Goal: Information Seeking & Learning: Learn about a topic

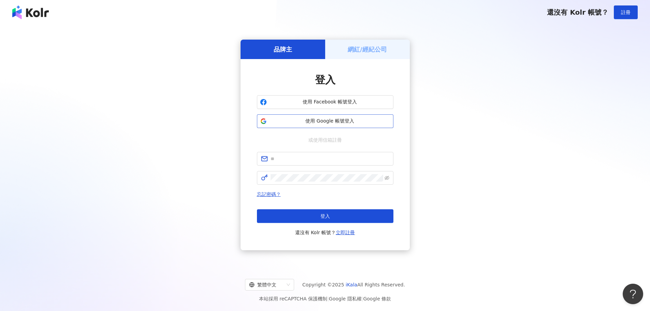
click at [346, 122] on span "使用 Google 帳號登入" at bounding box center [329, 121] width 121 height 7
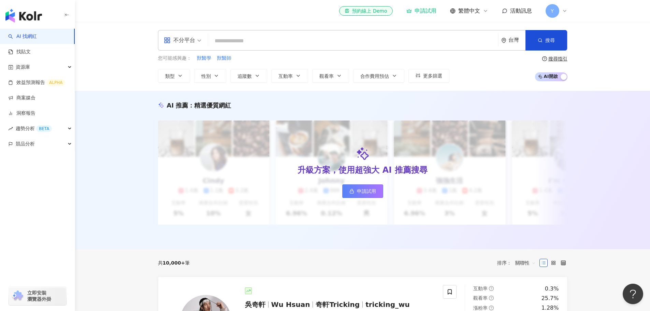
click at [264, 41] on input "search" at bounding box center [353, 40] width 284 height 13
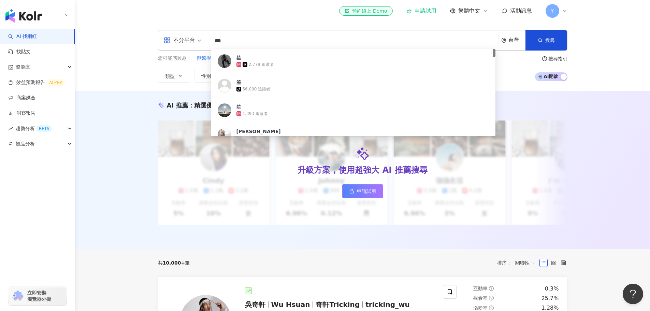
type input "**"
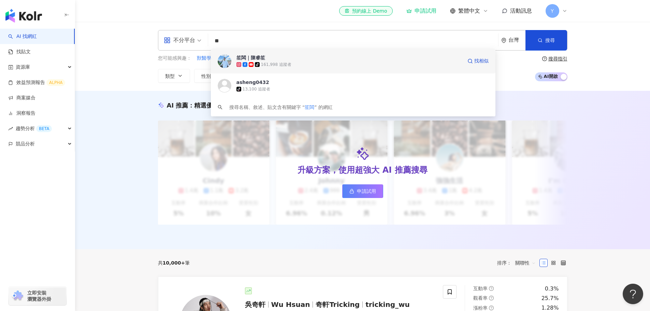
click at [267, 66] on div "161,998 追蹤者" at bounding box center [276, 65] width 30 height 6
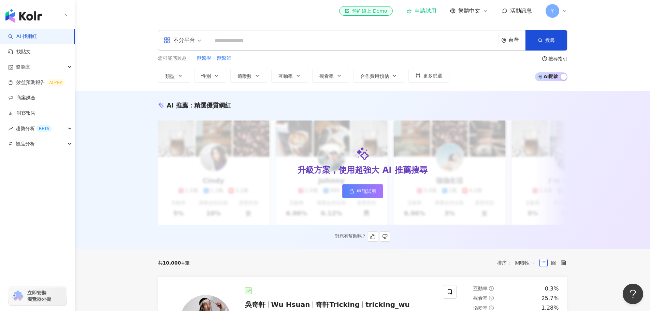
click at [413, 241] on div "對您有幫助嗎？" at bounding box center [362, 236] width 409 height 10
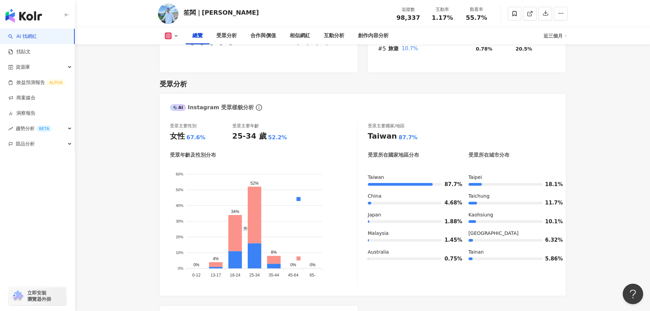
scroll to position [443, 0]
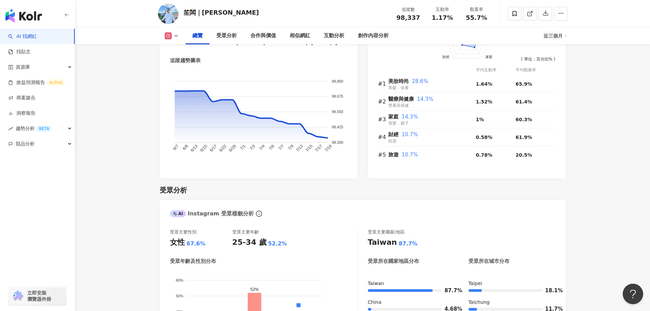
click at [563, 37] on div "近三個月" at bounding box center [555, 35] width 24 height 11
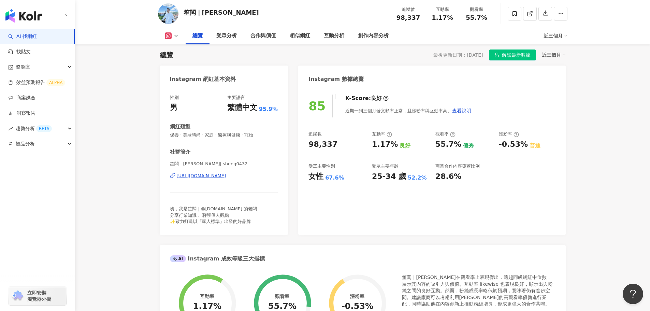
scroll to position [0, 0]
